Goal: Task Accomplishment & Management: Manage account settings

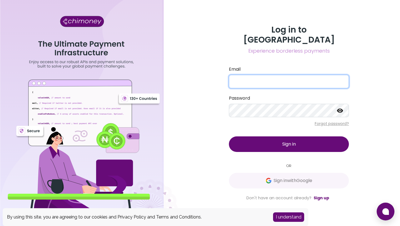
click at [277, 75] on input "Email" at bounding box center [289, 81] width 120 height 13
click at [186, 79] on div "Log in to Chimoney Experience borderless payments Email Password Forgot passwor…" at bounding box center [289, 113] width 222 height 226
click at [258, 78] on input "Email" at bounding box center [289, 81] width 120 height 13
click at [187, 88] on div "Log in to Chimoney Experience borderless payments Email Password Forgot passwor…" at bounding box center [289, 113] width 222 height 226
click at [243, 81] on input "Email" at bounding box center [289, 81] width 120 height 13
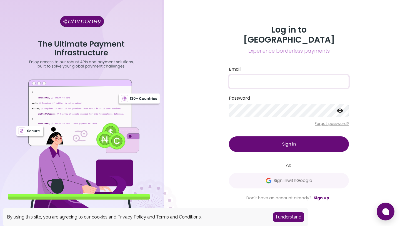
click at [207, 87] on div "Log in to Chimoney Experience borderless payments Email Password Forgot passwor…" at bounding box center [289, 113] width 222 height 226
click at [263, 75] on input "Email" at bounding box center [289, 81] width 120 height 13
click at [214, 80] on div "Log in to Chimoney Experience borderless payments Email Password Forgot passwor…" at bounding box center [289, 113] width 222 height 226
click at [318, 195] on link "Sign up" at bounding box center [322, 198] width 16 height 6
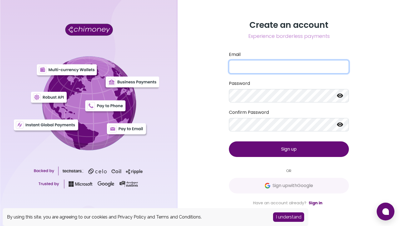
click at [280, 62] on input "Email" at bounding box center [289, 66] width 120 height 13
click at [189, 81] on div "Create an account Experience borderless payments Email Password Confirm Passwor…" at bounding box center [289, 113] width 222 height 226
click at [278, 70] on input "Email" at bounding box center [289, 66] width 120 height 13
type input "[EMAIL_ADDRESS][DOMAIN_NAME]"
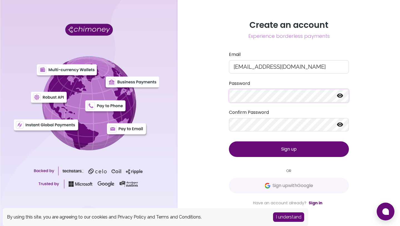
click at [342, 95] on icon at bounding box center [340, 96] width 6 height 4
click at [339, 125] on icon at bounding box center [340, 124] width 7 height 7
click at [298, 148] on button "Sign up" at bounding box center [289, 149] width 120 height 16
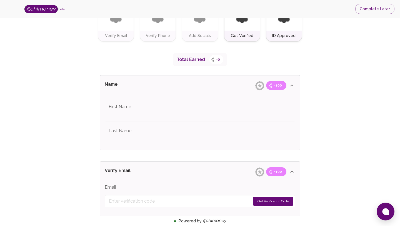
scroll to position [78, 0]
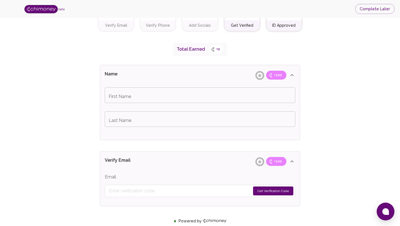
click at [254, 95] on input "First Name" at bounding box center [200, 95] width 191 height 16
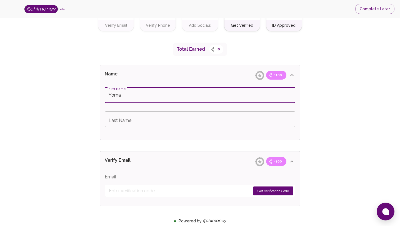
type input "Yoma"
click at [226, 120] on input "Last Name" at bounding box center [200, 119] width 191 height 16
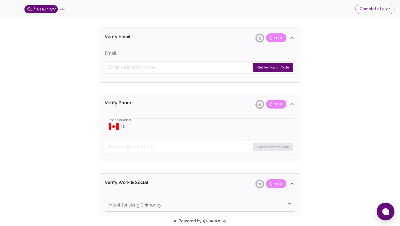
scroll to position [191, 0]
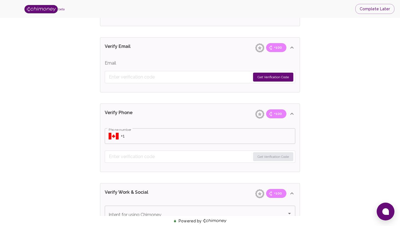
type input "World"
click at [279, 78] on button "Get Verification Code" at bounding box center [273, 77] width 40 height 9
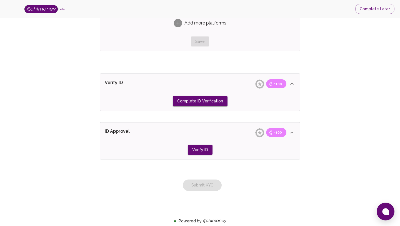
scroll to position [489, 0]
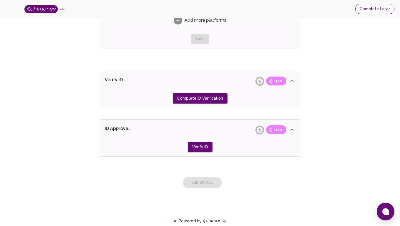
click at [381, 8] on button "Complete Later" at bounding box center [374, 9] width 39 height 10
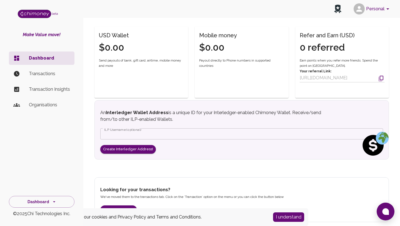
scroll to position [155, 0]
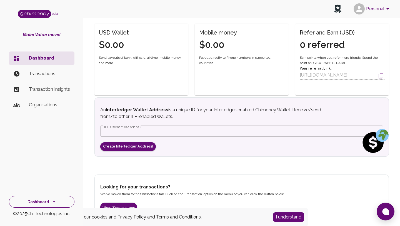
click at [54, 203] on icon "side nav" at bounding box center [54, 202] width 6 height 6
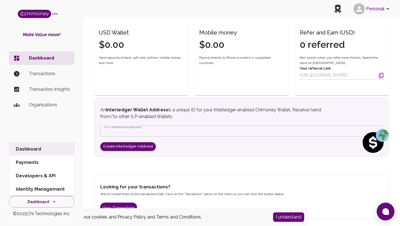
click at [61, 131] on div "Dashboard Transactions Transaction Insights Organisations" at bounding box center [41, 115] width 83 height 133
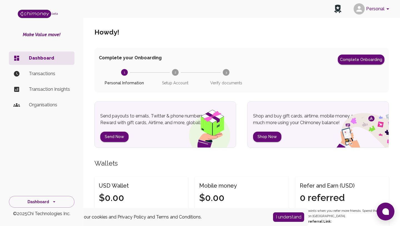
scroll to position [0, 0]
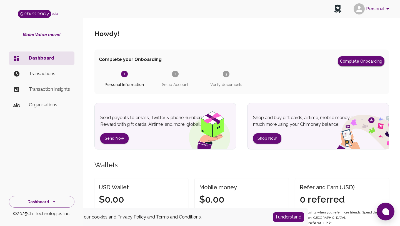
click at [56, 88] on p "Transaction Insights" at bounding box center [49, 89] width 41 height 7
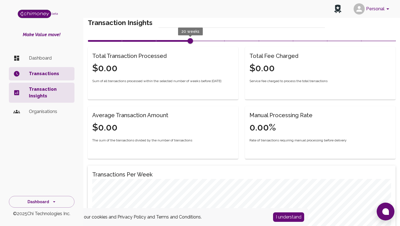
click at [46, 60] on p "Dashboard" at bounding box center [49, 58] width 41 height 7
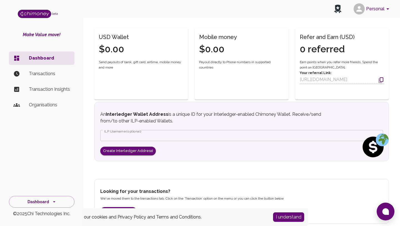
scroll to position [155, 0]
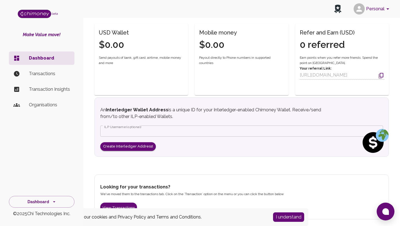
click at [59, 73] on p "Transactions" at bounding box center [49, 73] width 41 height 7
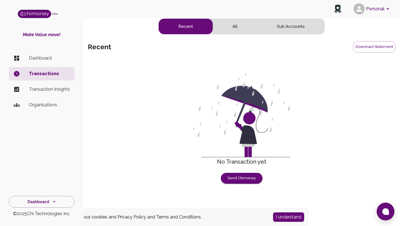
click at [59, 88] on p "Transaction Insights" at bounding box center [49, 89] width 41 height 7
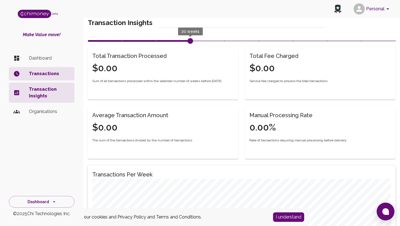
click at [58, 57] on p "Dashboard" at bounding box center [49, 58] width 41 height 7
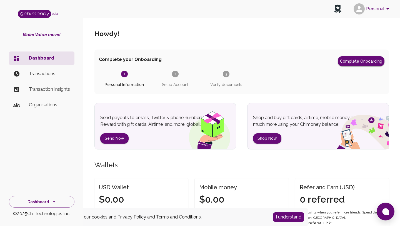
click at [46, 74] on p "Transactions" at bounding box center [49, 73] width 41 height 7
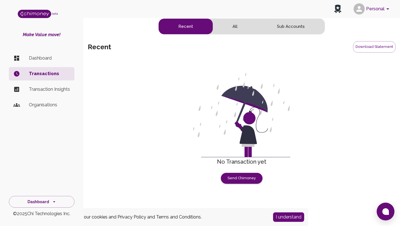
click at [54, 93] on li "Transaction Insights" at bounding box center [42, 89] width 66 height 13
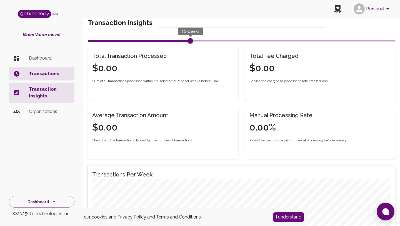
click at [51, 118] on ul "Dashboard Transactions Transaction Insights Organisations" at bounding box center [42, 85] width 66 height 73
click at [54, 55] on p "Dashboard" at bounding box center [49, 58] width 41 height 7
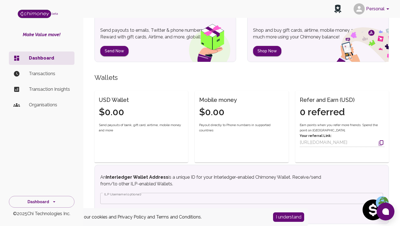
scroll to position [155, 0]
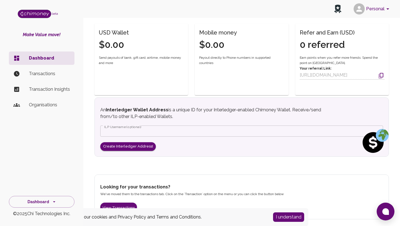
click at [378, 11] on button "Personal" at bounding box center [373, 9] width 42 height 14
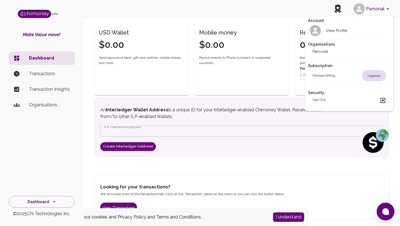
click at [267, 9] on div at bounding box center [200, 113] width 400 height 226
